Goal: Transaction & Acquisition: Purchase product/service

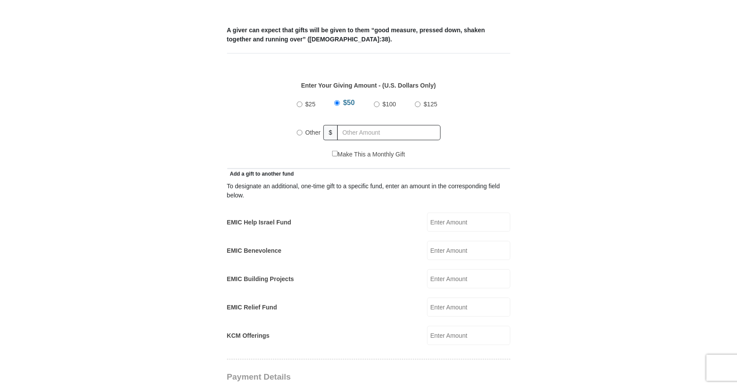
scroll to position [356, 0]
click at [297, 129] on input "Other" at bounding box center [300, 132] width 6 height 6
radio input "true"
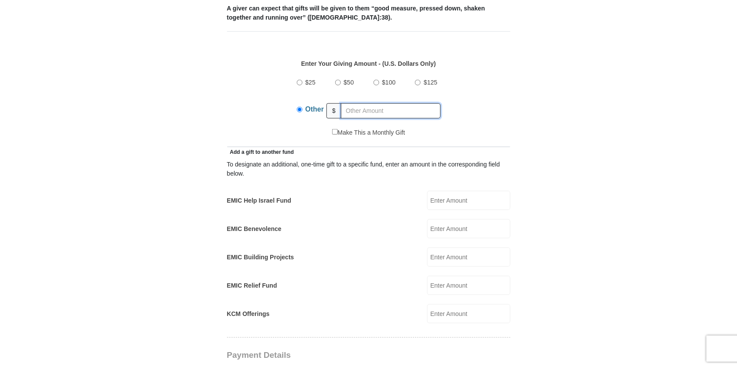
scroll to position [377, 0]
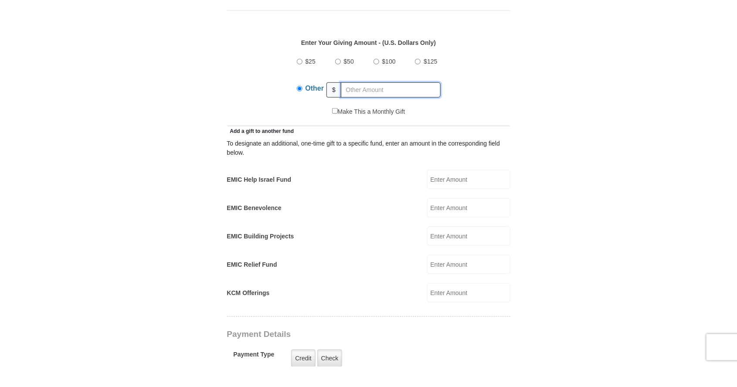
click at [392, 103] on input "text" at bounding box center [391, 110] width 100 height 15
type input "730"
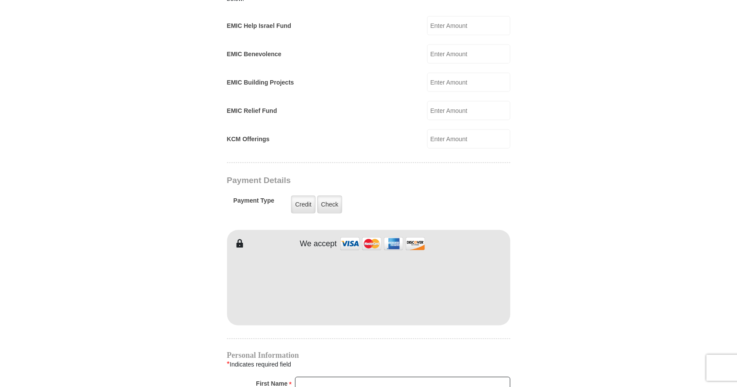
scroll to position [569, 0]
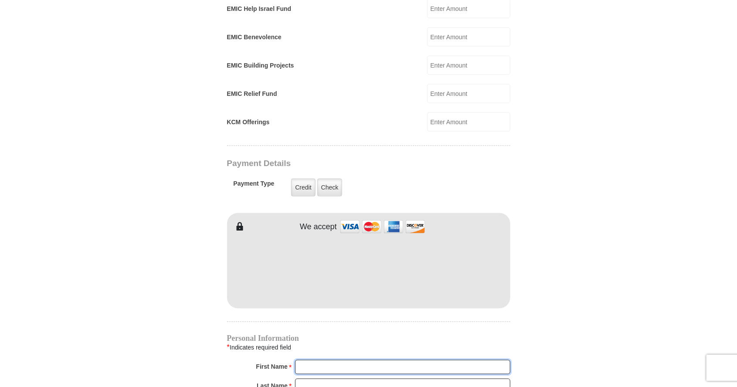
type input "Robert"
type input "Dees"
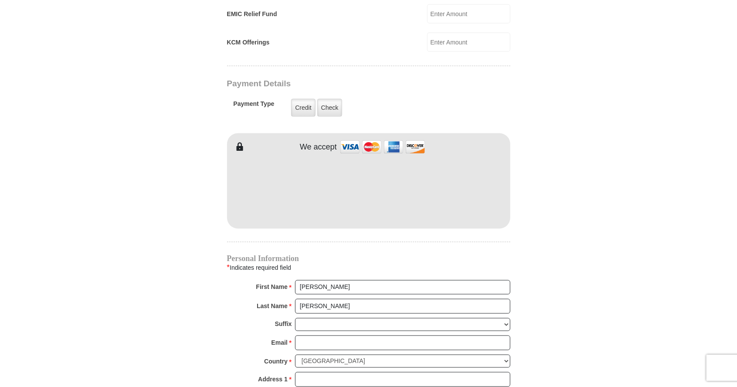
scroll to position [653, 0]
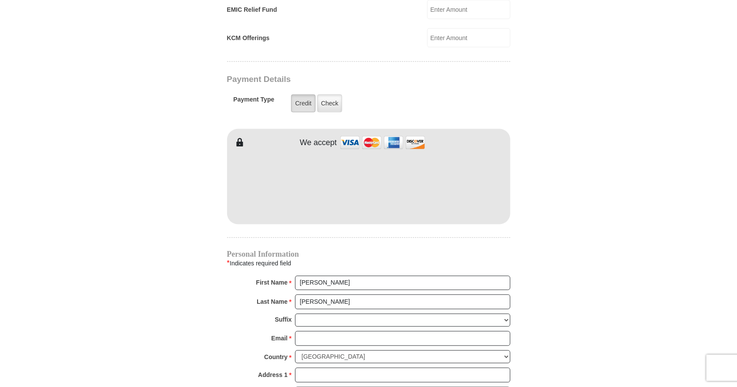
click at [303, 95] on label "Credit" at bounding box center [303, 104] width 24 height 18
click at [0, 0] on input "Credit" at bounding box center [0, 0] width 0 height 0
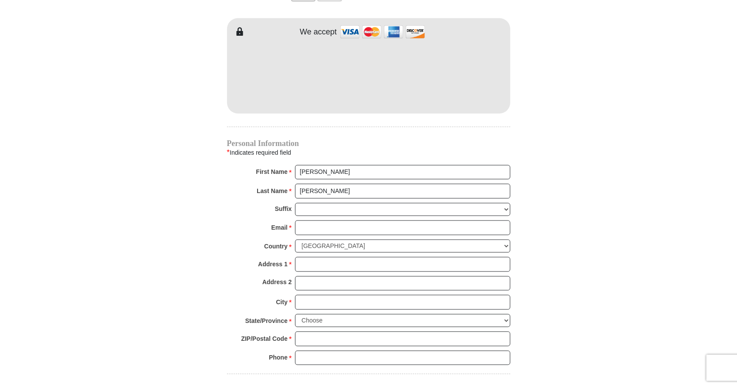
scroll to position [772, 0]
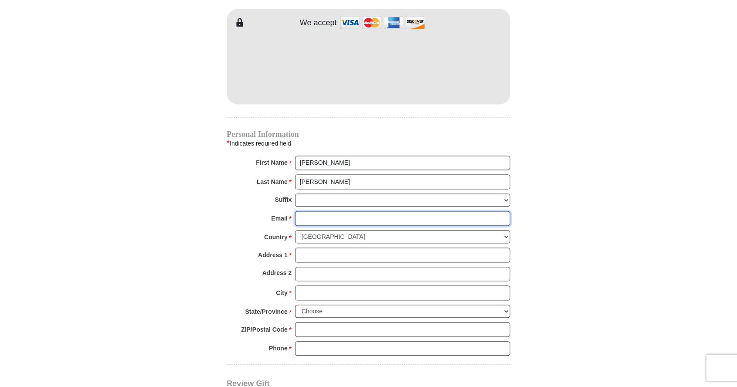
click at [389, 211] on input "Email *" at bounding box center [402, 218] width 215 height 15
type input "ROBBIEDEES@LIVE.COM"
type input "1409 Williams Circle"
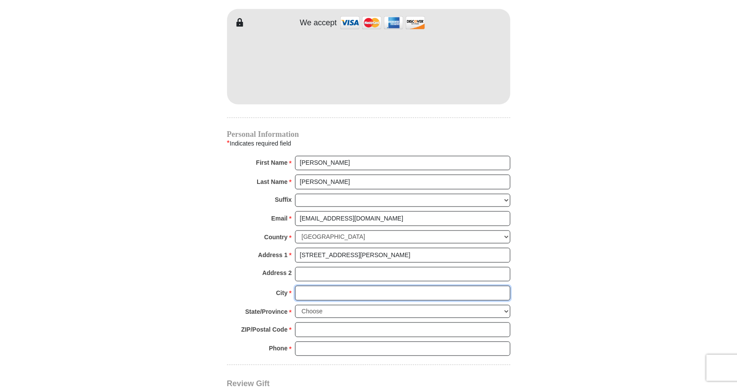
type input "Gay"
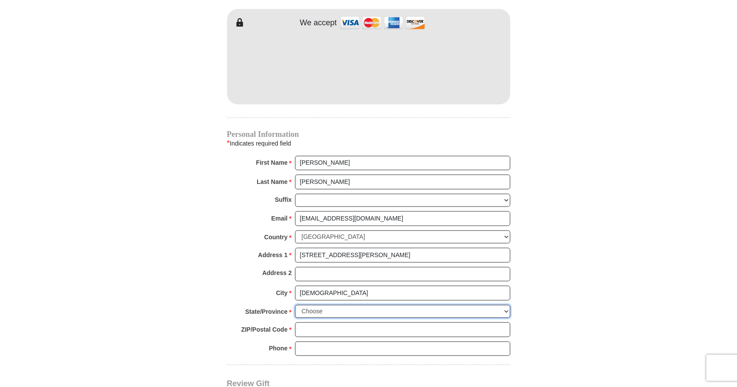
select select "GA"
type input "30218"
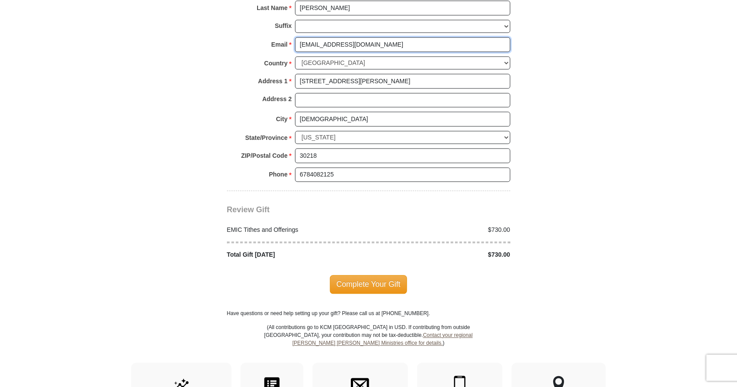
scroll to position [950, 0]
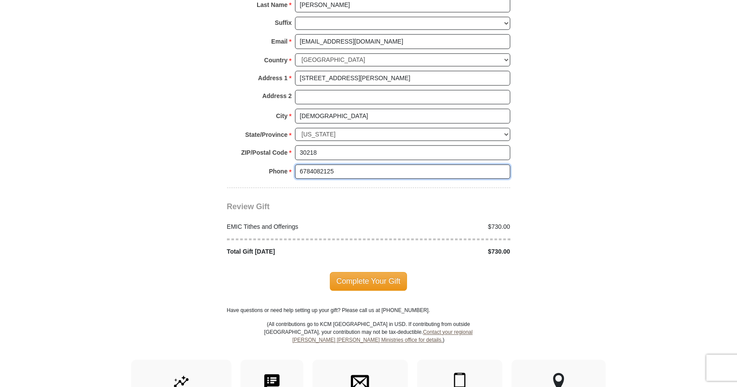
click at [369, 164] on input "6784082125" at bounding box center [402, 171] width 215 height 15
type input "6"
type input "7065386973"
click at [391, 272] on span "Complete Your Gift" at bounding box center [368, 281] width 77 height 18
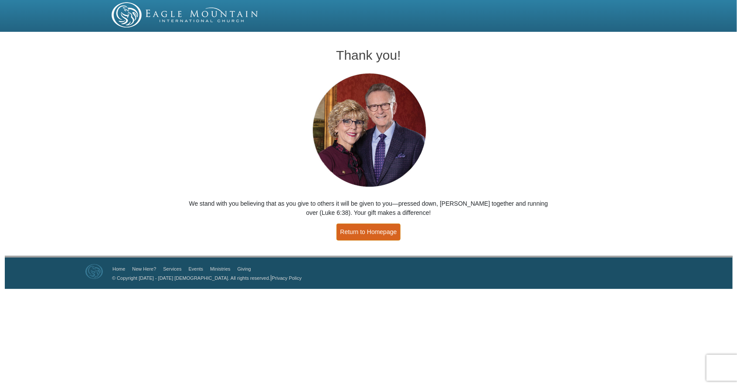
click at [385, 228] on link "Return to Homepage" at bounding box center [368, 232] width 64 height 17
